Goal: Task Accomplishment & Management: Use online tool/utility

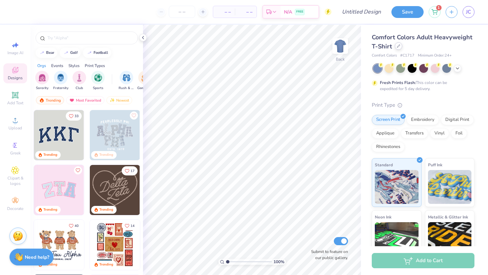
click at [397, 49] on div at bounding box center [398, 45] width 7 height 7
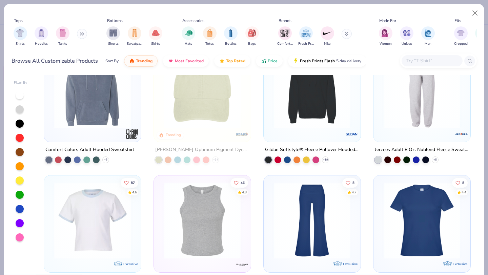
scroll to position [1475, 0]
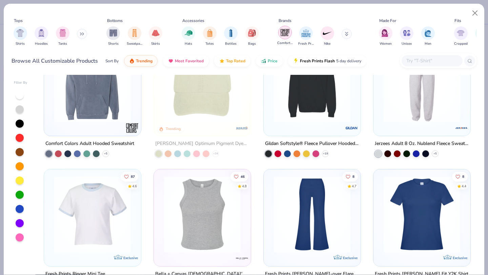
click at [285, 39] on div "filter for Comfort Colors" at bounding box center [285, 33] width 14 height 14
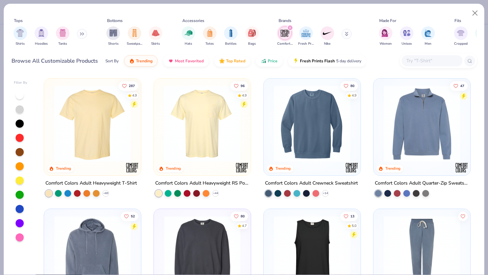
click at [226, 121] on img at bounding box center [202, 123] width 83 height 77
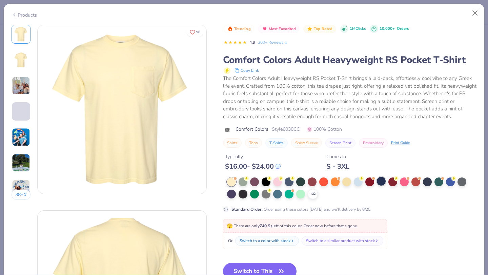
click at [379, 179] on div at bounding box center [381, 181] width 9 height 9
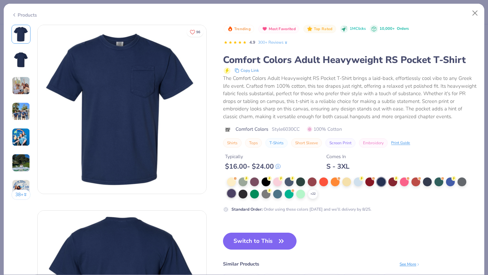
click at [229, 196] on div at bounding box center [231, 193] width 9 height 9
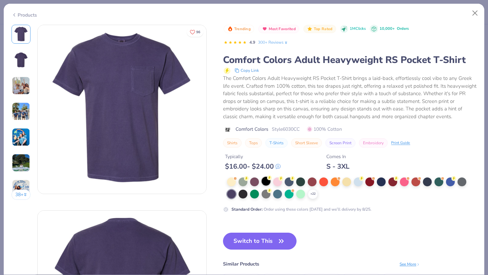
click at [266, 184] on div at bounding box center [266, 181] width 9 height 9
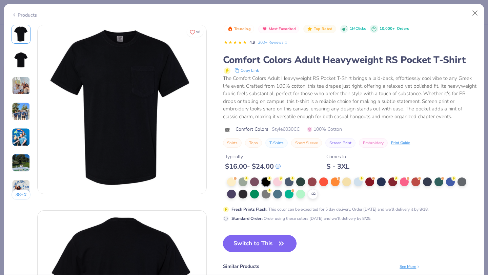
click at [252, 238] on button "Switch to This" at bounding box center [260, 243] width 74 height 17
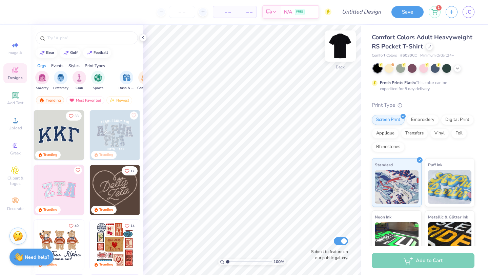
click at [341, 46] on img at bounding box center [340, 46] width 27 height 27
click at [12, 125] on span "Upload" at bounding box center [15, 127] width 14 height 5
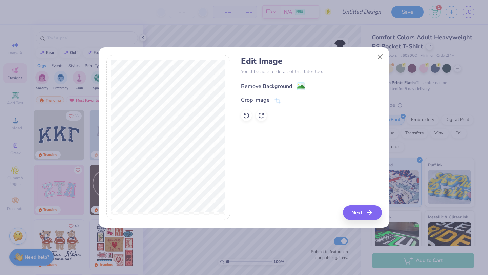
click at [271, 87] on div "Remove Background" at bounding box center [266, 86] width 51 height 8
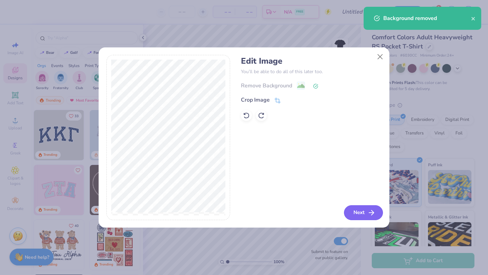
click at [357, 212] on button "Next" at bounding box center [363, 213] width 39 height 15
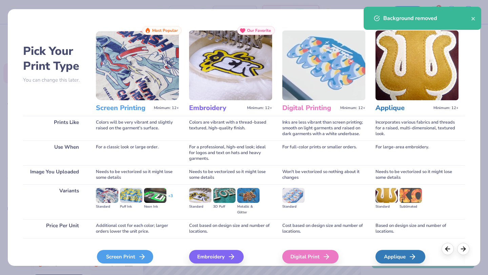
click at [116, 254] on div "Screen Print" at bounding box center [125, 257] width 56 height 14
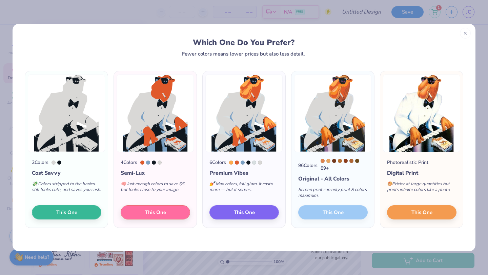
click at [328, 215] on div "96 Colors 89 + Original - All Colors Screen print can only print 8 colors maxim…" at bounding box center [333, 190] width 83 height 76
click at [422, 213] on span "This One" at bounding box center [422, 212] width 21 height 8
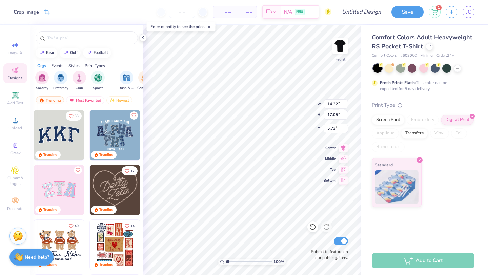
type input "10.37"
type input "12.34"
type input "6.37"
type input "5.99"
click at [13, 104] on span "Add Text" at bounding box center [15, 102] width 16 height 5
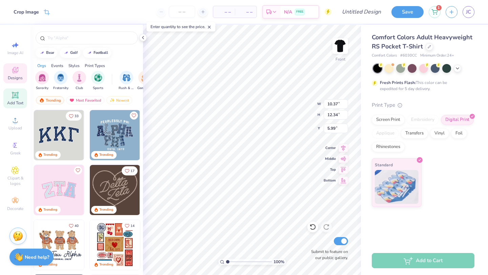
type input "6.03"
type input "1.75"
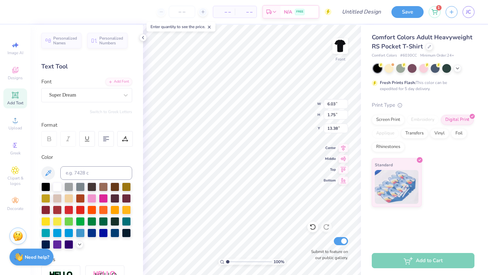
type input "3.00"
click at [88, 96] on div "Super Dream" at bounding box center [84, 95] width 71 height 11
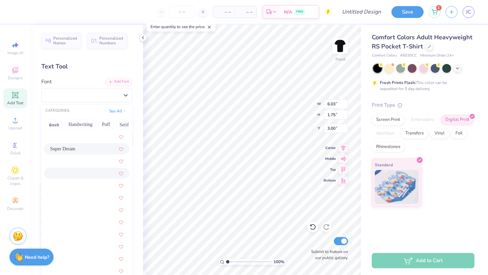
scroll to position [3290, 0]
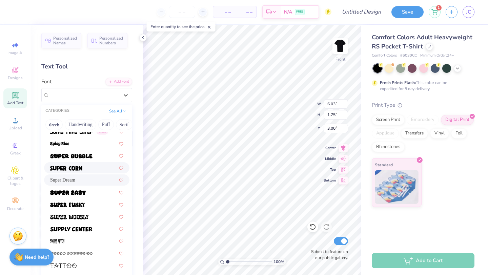
click at [86, 170] on div at bounding box center [86, 168] width 73 height 7
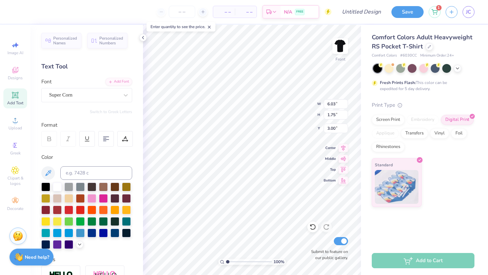
type textarea "R"
type textarea "Acacia"
click at [112, 97] on div "Super Corn" at bounding box center [84, 95] width 71 height 11
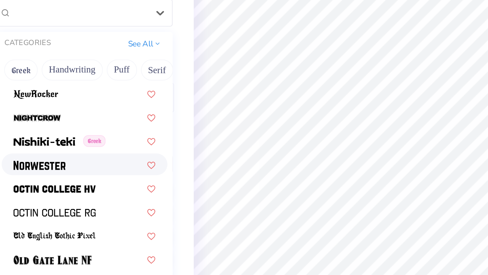
scroll to position [2628, 0]
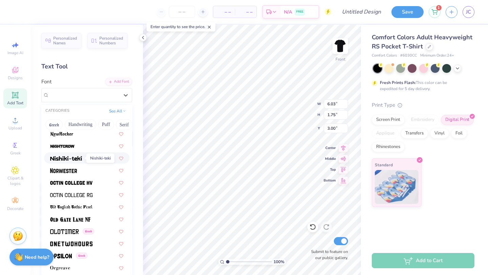
click at [67, 158] on img at bounding box center [66, 158] width 32 height 5
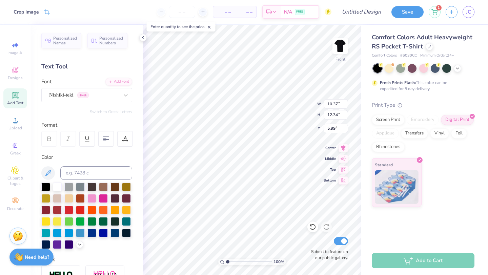
type input "5.29"
type input "7.65"
type input "1.84"
type input "3.00"
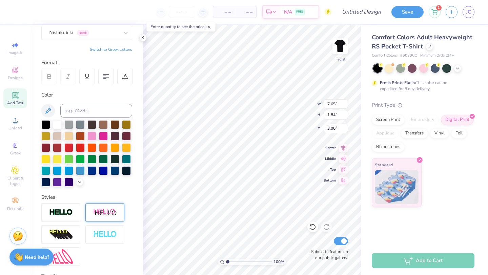
scroll to position [101, 0]
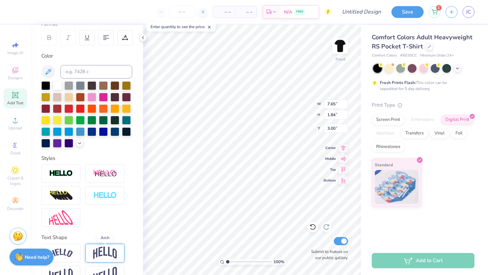
type textarea "ACACIA"
click at [103, 249] on img at bounding box center [105, 253] width 24 height 13
click at [93, 246] on div at bounding box center [104, 253] width 39 height 19
click at [107, 251] on img at bounding box center [105, 253] width 24 height 13
click at [70, 252] on img at bounding box center [61, 253] width 24 height 9
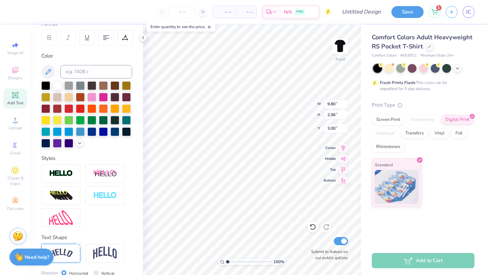
type input "3.00"
type input "5.18"
click at [15, 101] on span "Add Text" at bounding box center [15, 102] width 16 height 5
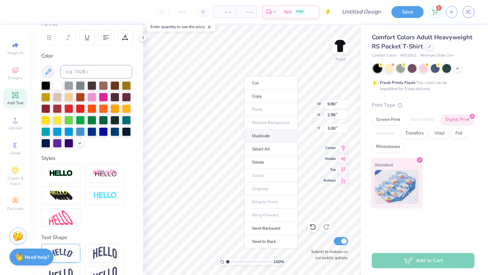
click at [271, 137] on li "Duplicate" at bounding box center [271, 136] width 53 height 13
type input "4.00"
click at [47, 117] on div at bounding box center [45, 119] width 9 height 9
type input "3.70"
type input "10.88"
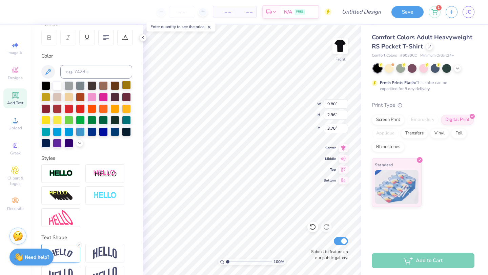
type input "3.28"
type input "3.00"
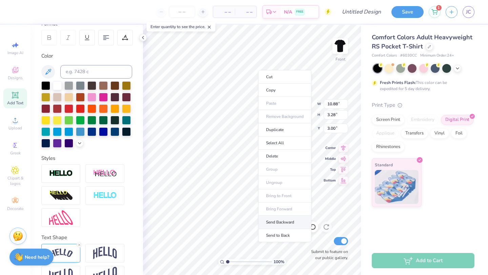
click at [282, 225] on li "Send Backward" at bounding box center [284, 222] width 53 height 13
type input "10.23"
type input "3.09"
type input "2.09"
type input "10.88"
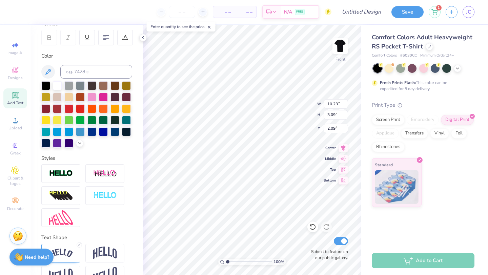
type input "3.28"
type input "3.00"
type textarea "A"
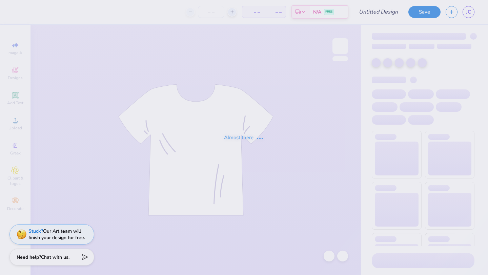
type input "Camel Joe"
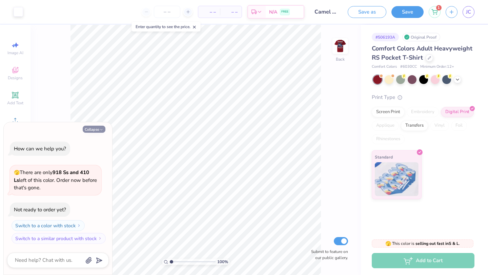
click at [99, 130] on icon "button" at bounding box center [101, 130] width 4 height 4
type textarea "x"
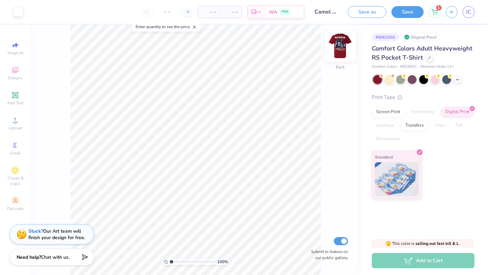
click at [343, 47] on img at bounding box center [340, 46] width 27 height 27
type input "5.99"
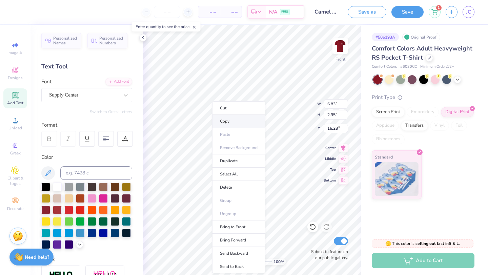
click at [226, 123] on li "Copy" at bounding box center [238, 121] width 53 height 13
click at [228, 122] on li "Copy" at bounding box center [244, 121] width 53 height 13
